Goal: Information Seeking & Learning: Learn about a topic

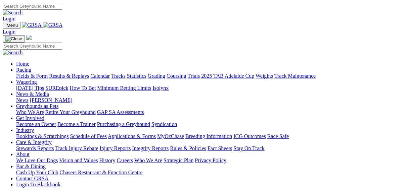
click at [18, 73] on link "Fields & Form" at bounding box center [32, 76] width 32 height 6
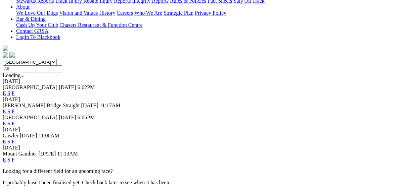
scroll to position [161, 0]
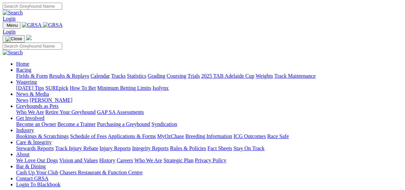
click at [16, 73] on link "Fields & Form" at bounding box center [32, 76] width 32 height 6
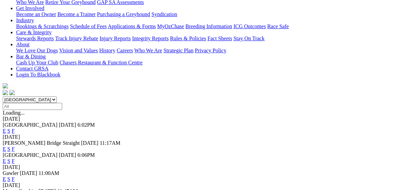
scroll to position [134, 0]
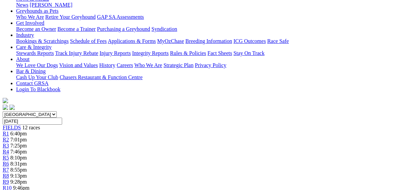
scroll to position [54, 0]
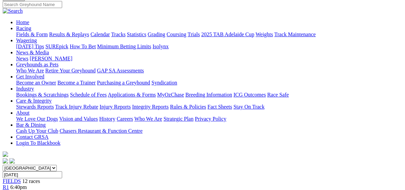
drag, startPoint x: 255, startPoint y: 135, endPoint x: 254, endPoint y: 139, distance: 3.8
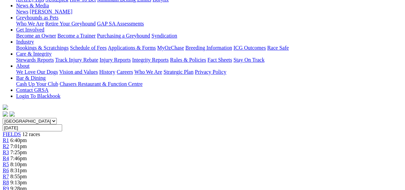
scroll to position [134, 0]
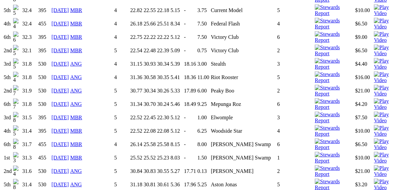
scroll to position [1243, 0]
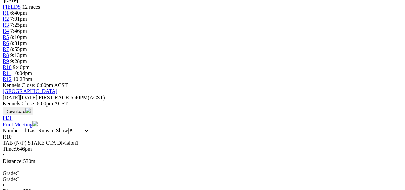
scroll to position [242, 0]
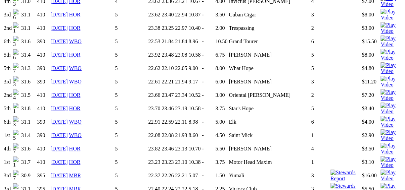
scroll to position [1261, 0]
